Goal: Contribute content

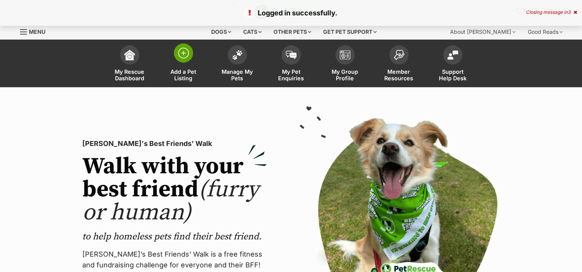
click at [176, 54] on span at bounding box center [183, 52] width 19 height 19
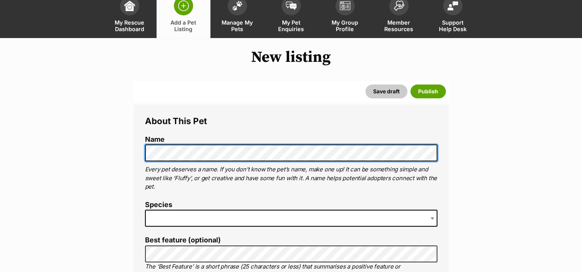
scroll to position [77, 0]
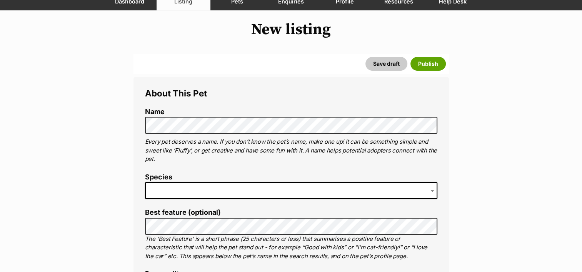
click at [158, 189] on span at bounding box center [291, 190] width 292 height 17
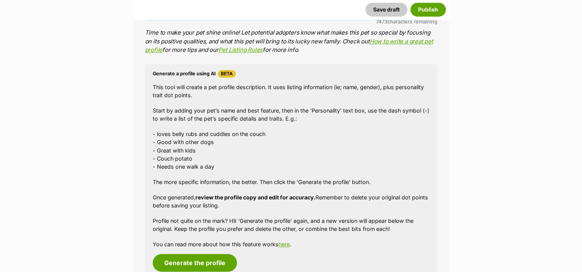
scroll to position [538, 0]
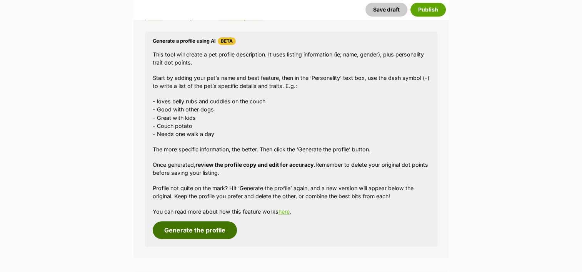
click at [187, 228] on button "Generate the profile" at bounding box center [195, 230] width 84 height 18
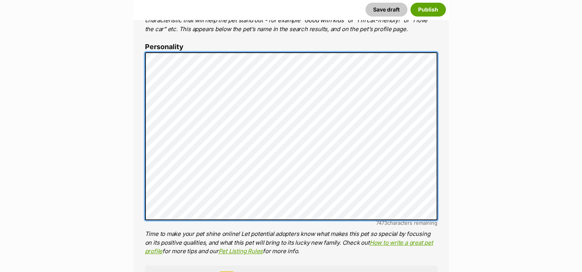
scroll to position [63, 0]
click at [408, 227] on li "Personality 7473 characters remaining Time to make your pet shine online! Let p…" at bounding box center [291, 149] width 292 height 213
